Goal: Find specific page/section: Find specific page/section

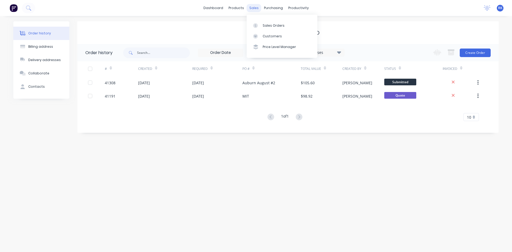
click at [255, 8] on div "sales" at bounding box center [254, 8] width 15 height 8
click at [269, 25] on div "Sales Orders" at bounding box center [274, 25] width 22 height 5
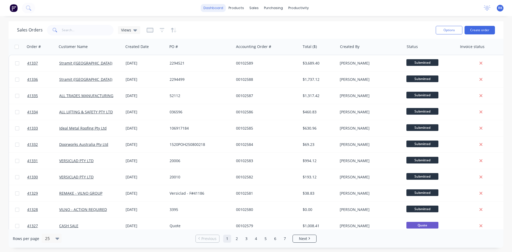
click at [216, 8] on link "dashboard" at bounding box center [213, 8] width 25 height 8
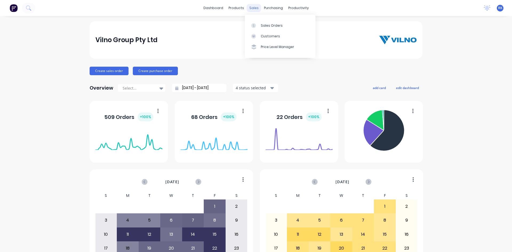
click at [253, 8] on div "sales" at bounding box center [254, 8] width 15 height 8
click at [271, 23] on div "Sales Orders" at bounding box center [272, 25] width 22 height 5
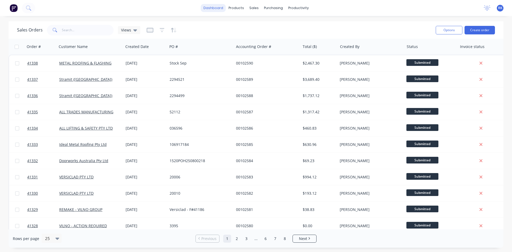
click at [216, 8] on link "dashboard" at bounding box center [213, 8] width 25 height 8
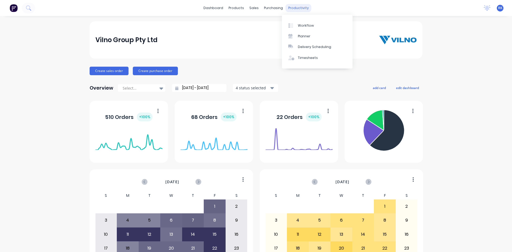
click at [297, 6] on div "productivity" at bounding box center [298, 8] width 26 height 8
click at [309, 34] on div "Planner" at bounding box center [304, 36] width 13 height 5
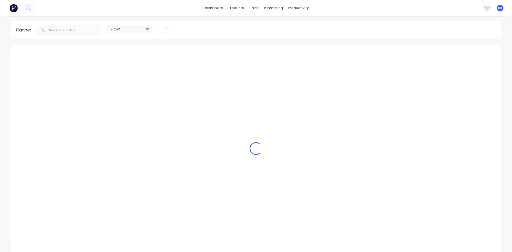
scroll to position [0, 938]
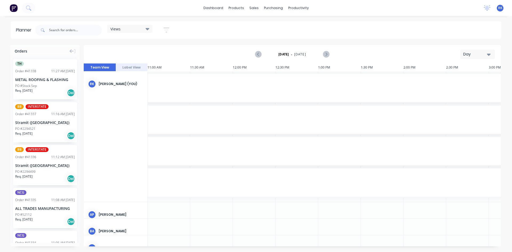
click at [473, 53] on div "Day" at bounding box center [475, 54] width 25 height 6
click at [461, 78] on div "Week" at bounding box center [467, 79] width 53 height 11
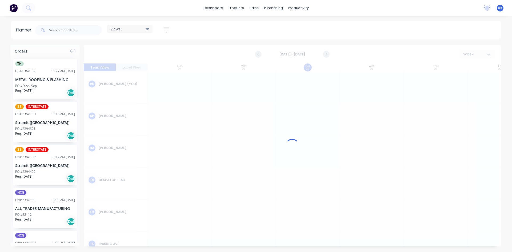
scroll to position [0, 0]
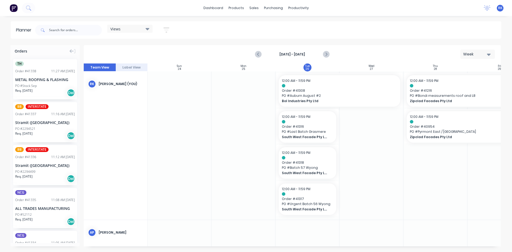
click at [125, 26] on div "Views" at bounding box center [129, 29] width 45 height 8
click at [123, 112] on button "[PERSON_NAME]" at bounding box center [139, 110] width 57 height 6
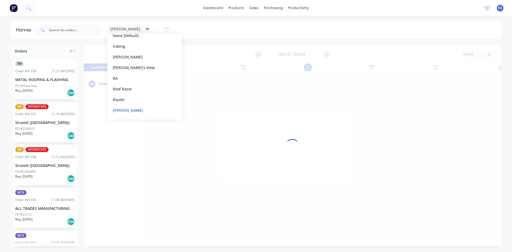
scroll to position [0, 0]
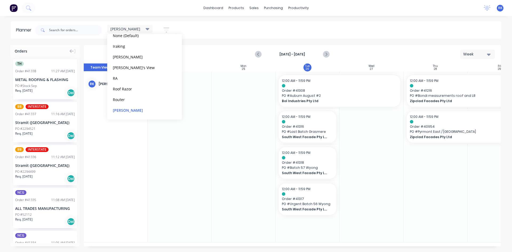
click at [219, 141] on div at bounding box center [243, 156] width 64 height 171
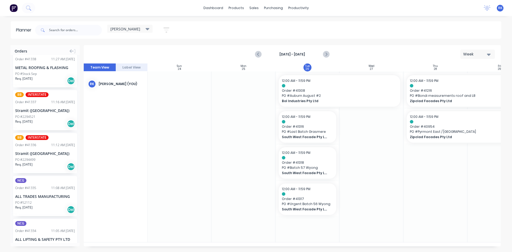
scroll to position [0, 0]
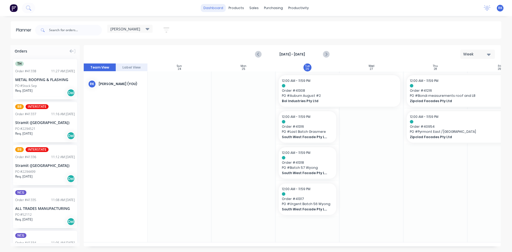
click at [216, 8] on link "dashboard" at bounding box center [213, 8] width 25 height 8
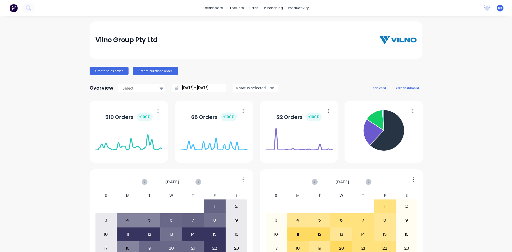
click at [47, 50] on div "Vilno Group Pty Ltd Create sales order Create purchase order Overview Select...…" at bounding box center [256, 160] width 512 height 278
click at [461, 30] on div "Vilno Group Pty Ltd Create sales order Create purchase order Overview Select...…" at bounding box center [256, 160] width 512 height 278
click at [250, 5] on div "sales" at bounding box center [254, 8] width 15 height 8
click at [274, 25] on div "Sales Orders" at bounding box center [272, 25] width 22 height 5
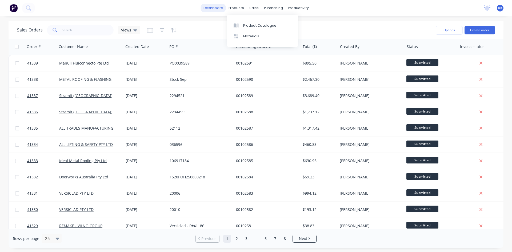
click at [215, 10] on link "dashboard" at bounding box center [213, 8] width 25 height 8
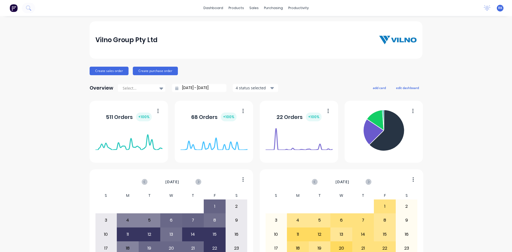
click at [463, 38] on div "Vilno Group Pty Ltd Create sales order Create purchase order Overview Select...…" at bounding box center [256, 160] width 512 height 278
click at [248, 4] on div "sales" at bounding box center [254, 8] width 15 height 8
click at [269, 27] on div "Sales Orders" at bounding box center [272, 25] width 22 height 5
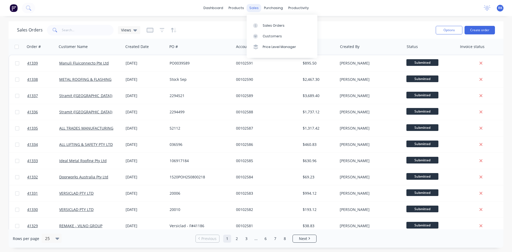
click at [255, 7] on div "sales" at bounding box center [254, 8] width 15 height 8
click at [266, 26] on div "Sales Orders" at bounding box center [274, 25] width 22 height 5
click at [271, 7] on div "purchasing" at bounding box center [273, 8] width 24 height 8
click at [285, 25] on div "Purchase Orders" at bounding box center [290, 25] width 28 height 5
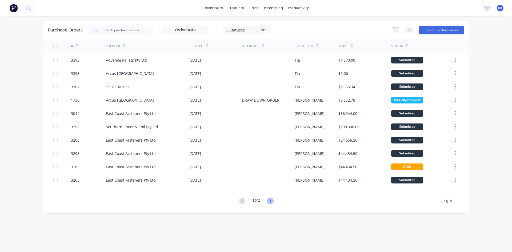
click at [271, 201] on icon at bounding box center [270, 201] width 7 height 7
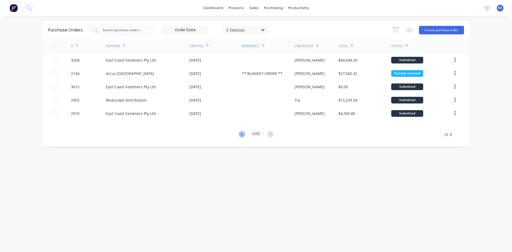
click at [241, 133] on icon at bounding box center [241, 133] width 2 height 3
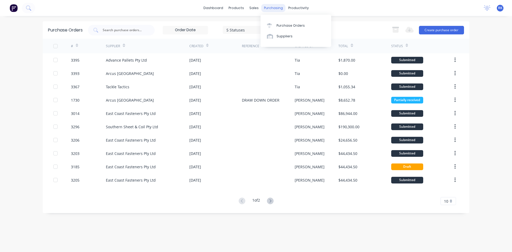
click at [270, 7] on div "purchasing" at bounding box center [273, 8] width 24 height 8
click at [283, 27] on div "Purchase Orders" at bounding box center [290, 25] width 28 height 5
click at [114, 30] on input "text" at bounding box center [124, 29] width 44 height 5
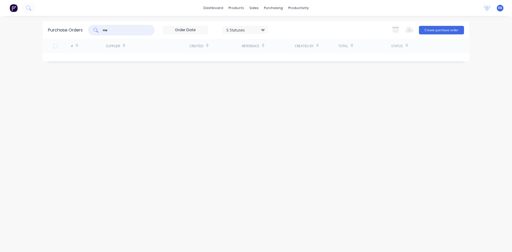
type input "m"
type input "megastone"
click at [136, 31] on input "megastone" at bounding box center [124, 29] width 44 height 5
drag, startPoint x: 136, startPoint y: 31, endPoint x: 102, endPoint y: 29, distance: 34.4
click at [102, 29] on div "megastone" at bounding box center [121, 30] width 67 height 11
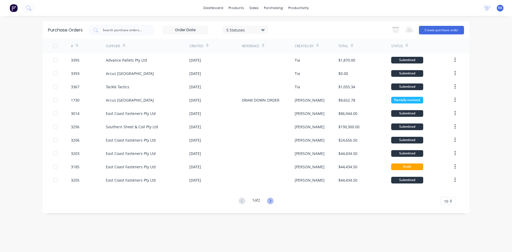
click at [271, 201] on icon at bounding box center [270, 201] width 7 height 7
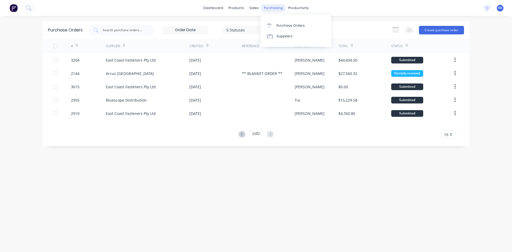
click at [274, 6] on div "purchasing" at bounding box center [273, 8] width 24 height 8
click at [277, 37] on div "Suppliers" at bounding box center [284, 36] width 16 height 5
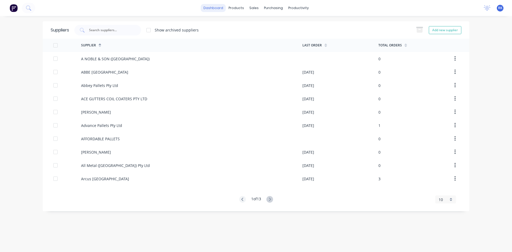
click at [213, 5] on link "dashboard" at bounding box center [213, 8] width 25 height 8
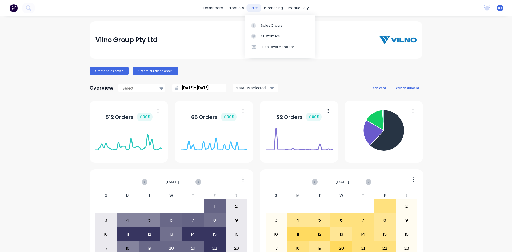
click at [253, 7] on div "sales" at bounding box center [254, 8] width 15 height 8
click at [270, 26] on div "Sales Orders" at bounding box center [272, 25] width 22 height 5
